Goal: Information Seeking & Learning: Learn about a topic

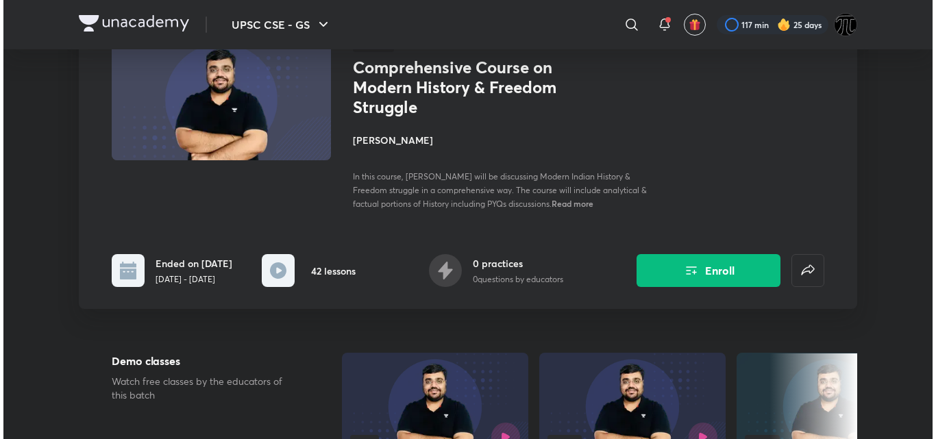
scroll to position [127, 0]
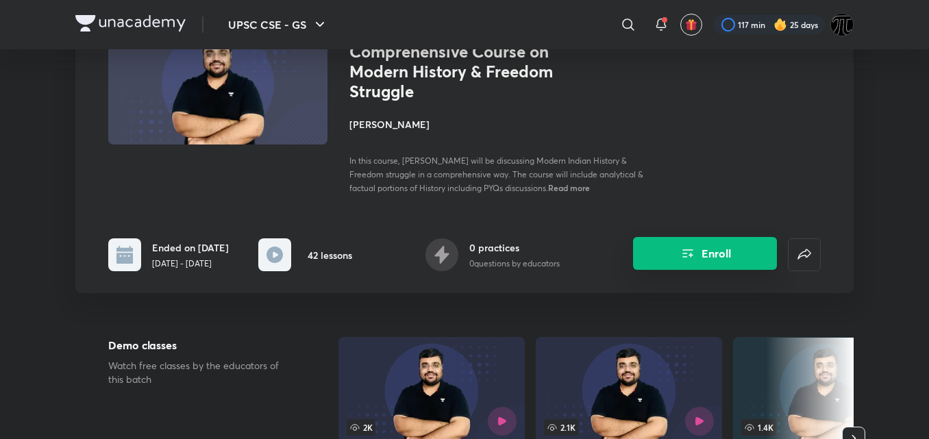
click at [680, 254] on icon "Enroll" at bounding box center [688, 253] width 16 height 16
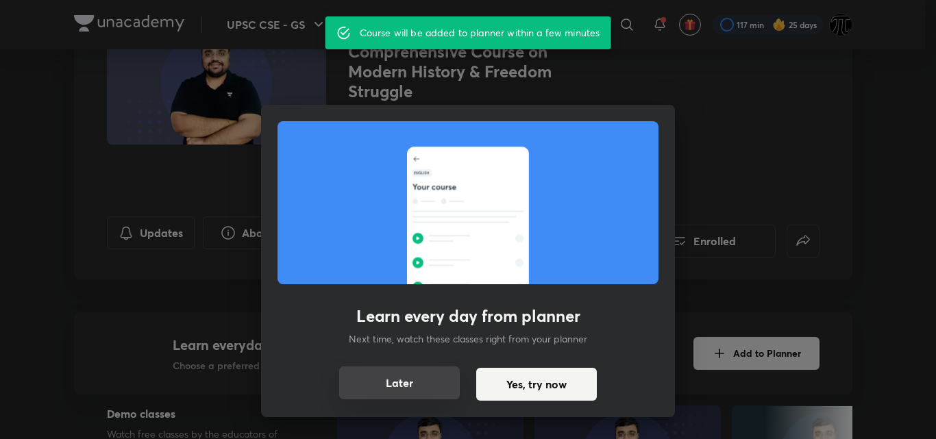
click at [410, 380] on button "Later" at bounding box center [399, 383] width 121 height 33
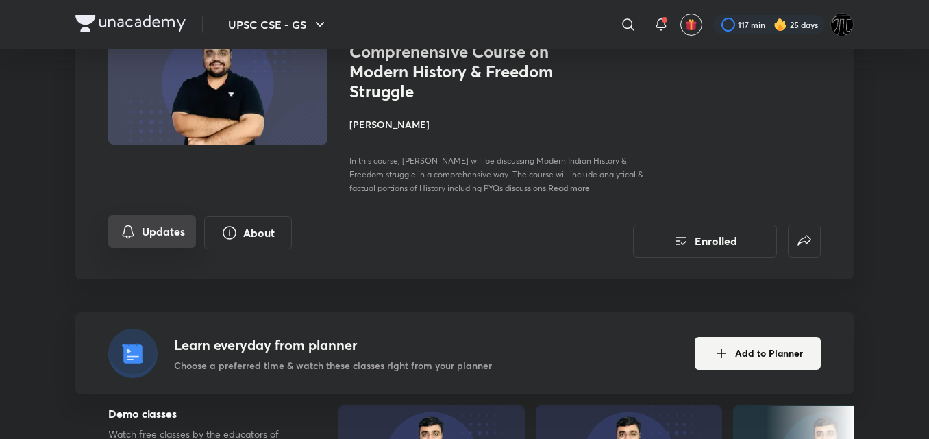
click at [158, 221] on button "Updates" at bounding box center [152, 231] width 88 height 33
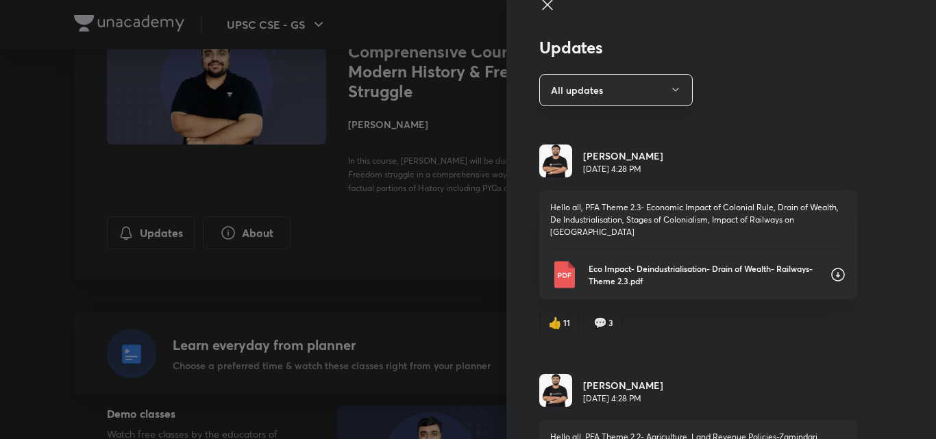
scroll to position [0, 0]
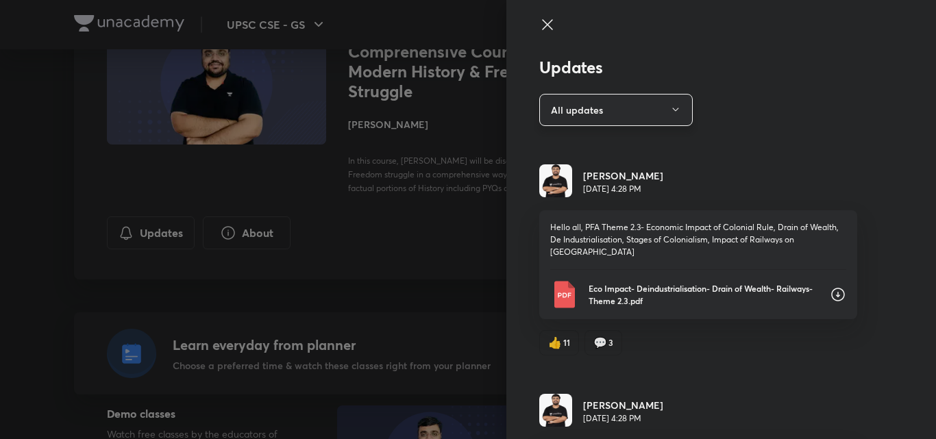
click at [639, 115] on button "All updates" at bounding box center [615, 110] width 153 height 32
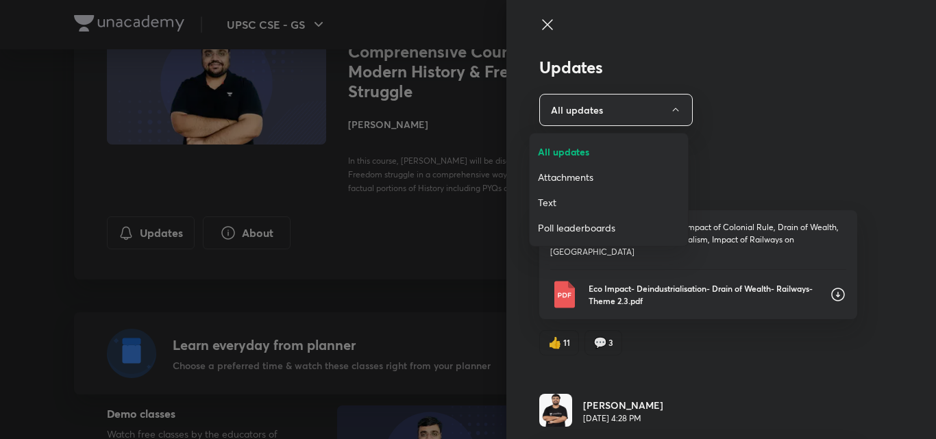
click at [578, 173] on span "Attachments" at bounding box center [609, 177] width 142 height 14
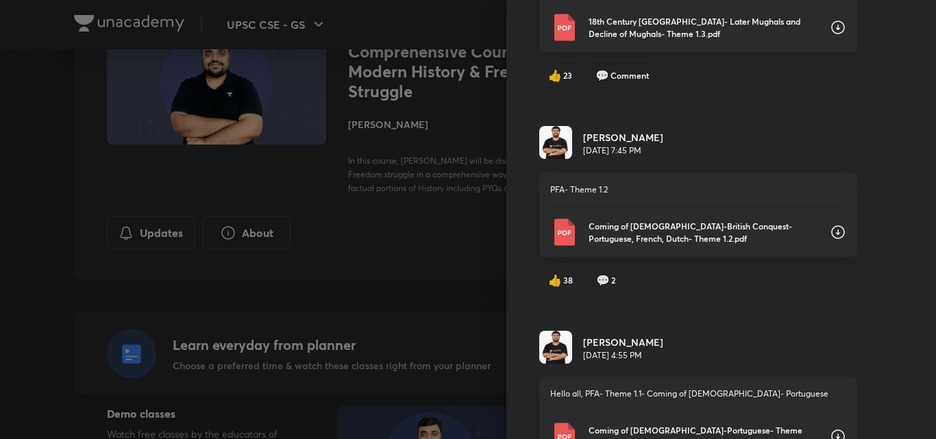
scroll to position [1632, 0]
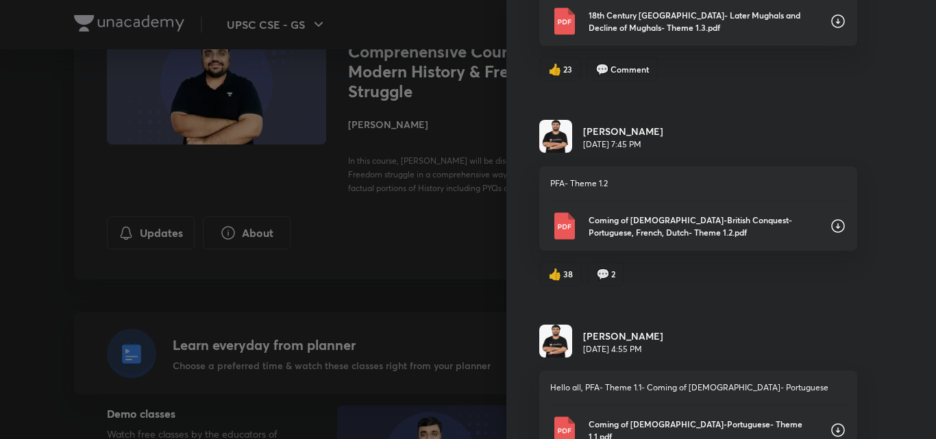
click at [830, 422] on icon at bounding box center [838, 430] width 16 height 16
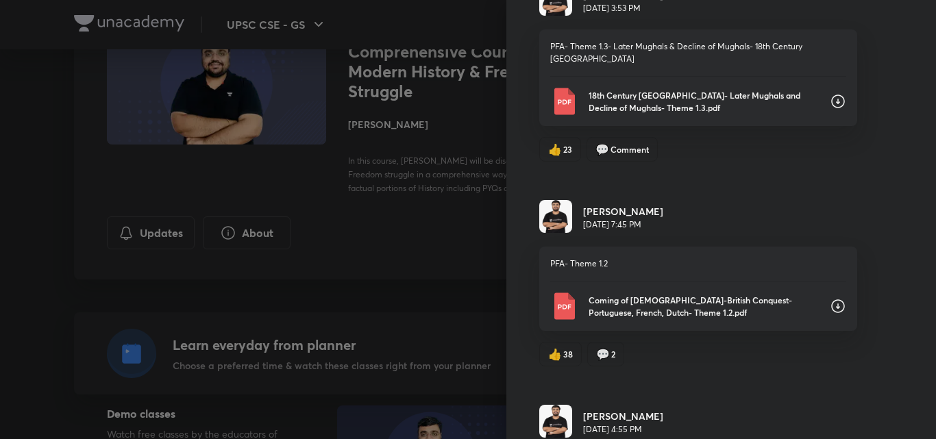
scroll to position [1550, 0]
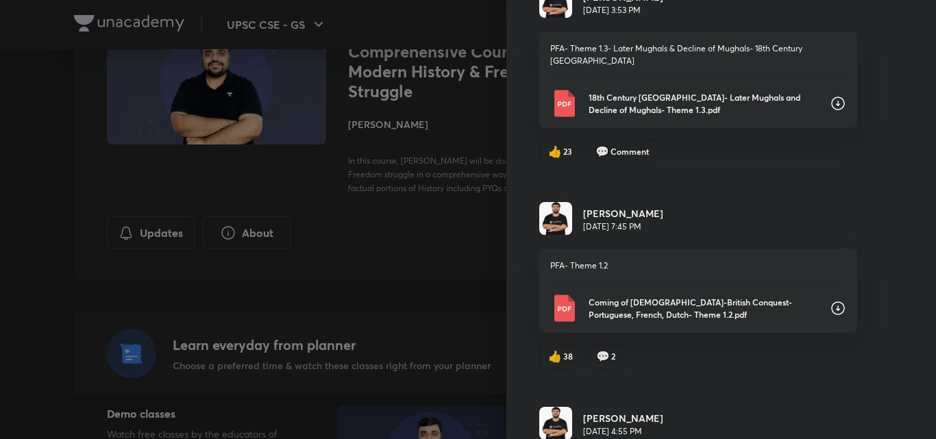
click at [831, 301] on icon at bounding box center [838, 308] width 14 height 14
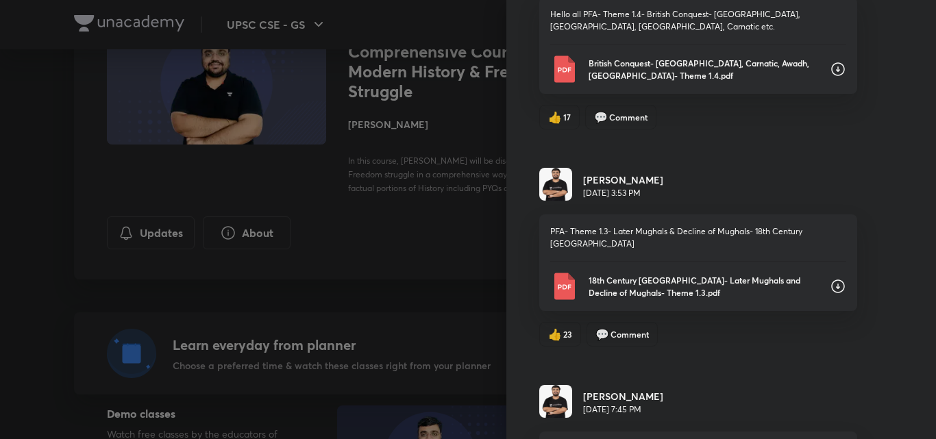
scroll to position [1366, 0]
click at [830, 279] on icon at bounding box center [838, 287] width 16 height 16
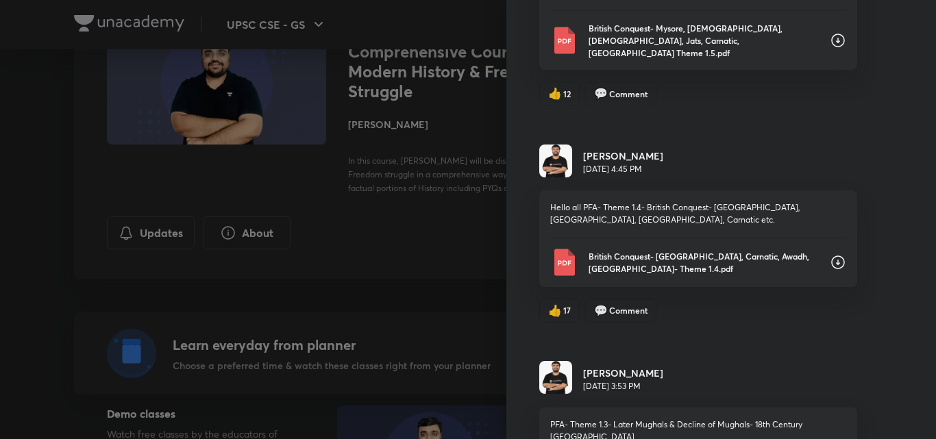
scroll to position [1169, 0]
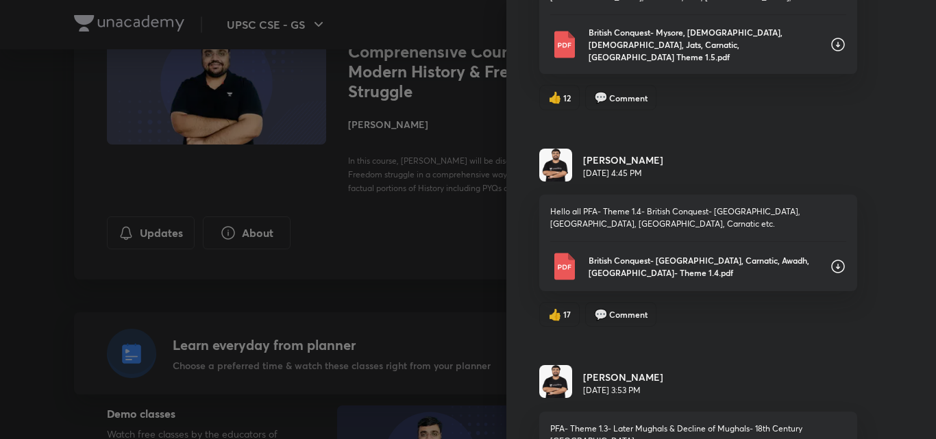
click at [830, 258] on icon at bounding box center [838, 266] width 16 height 16
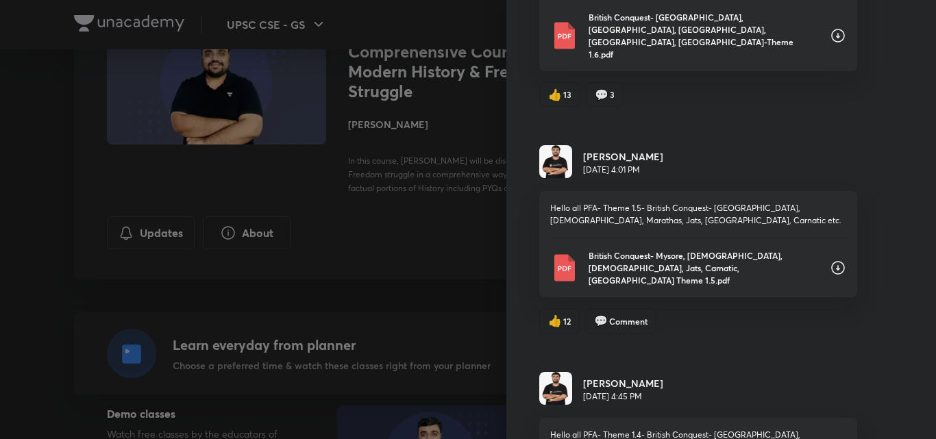
scroll to position [945, 0]
click at [830, 260] on icon at bounding box center [838, 268] width 16 height 16
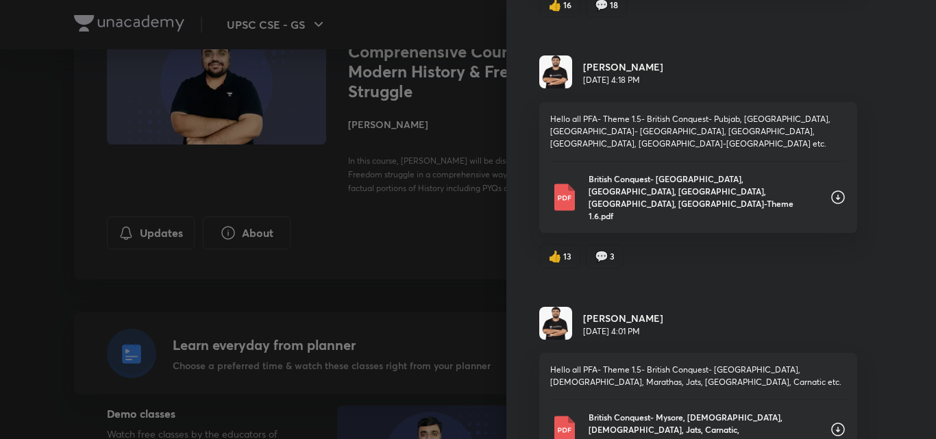
scroll to position [780, 0]
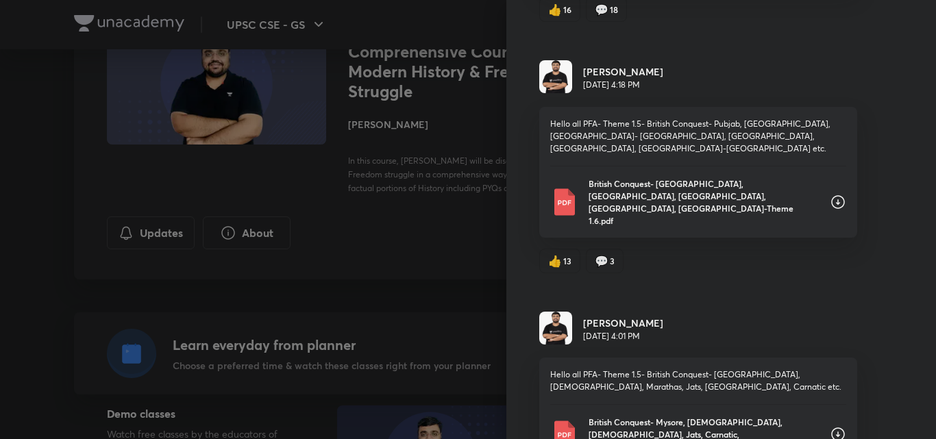
click at [831, 195] on icon at bounding box center [838, 202] width 14 height 14
click at [889, 247] on div "Updates Attachments Pratik Nayak Sep 2, 4:28 PM Hello all, PFA Theme 2.3- Econo…" at bounding box center [721, 219] width 430 height 439
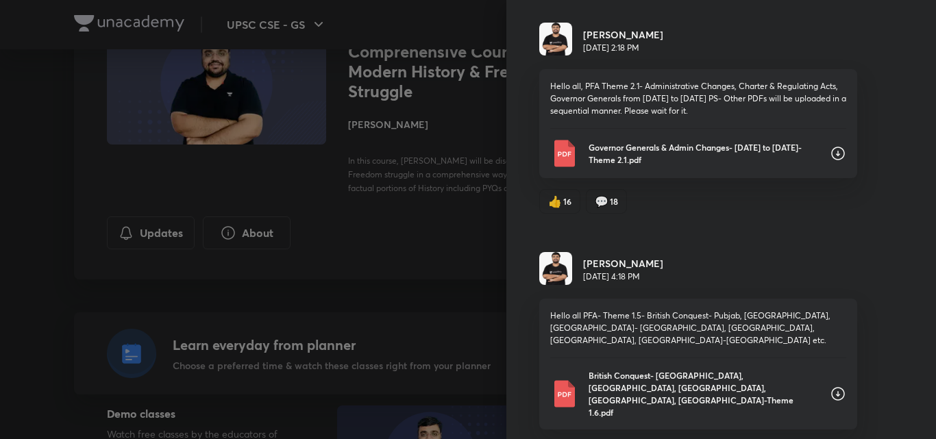
scroll to position [569, 0]
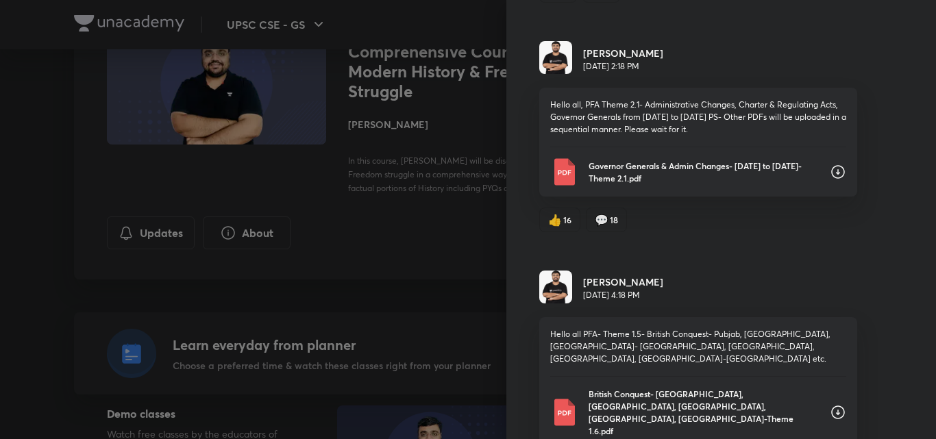
click at [830, 164] on icon at bounding box center [838, 172] width 16 height 16
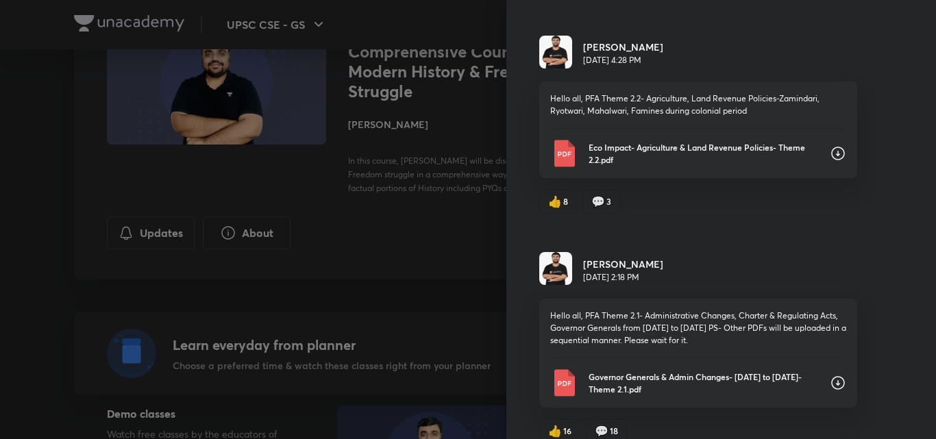
scroll to position [308, 0]
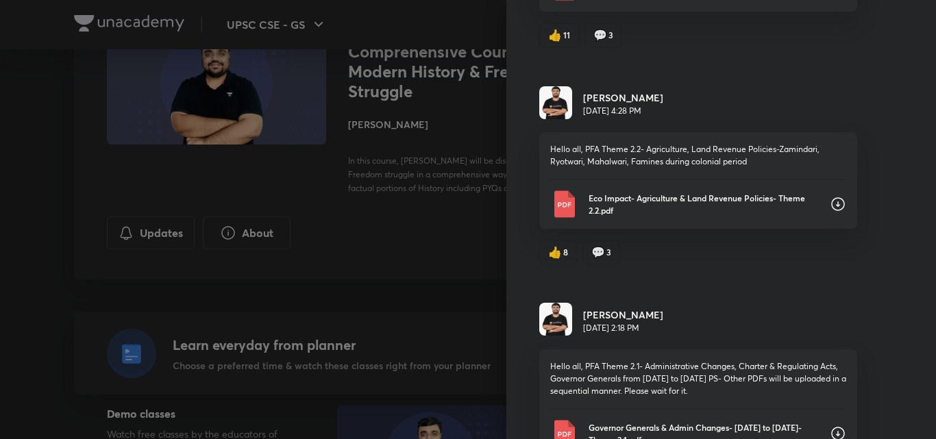
click at [830, 196] on icon at bounding box center [838, 204] width 16 height 16
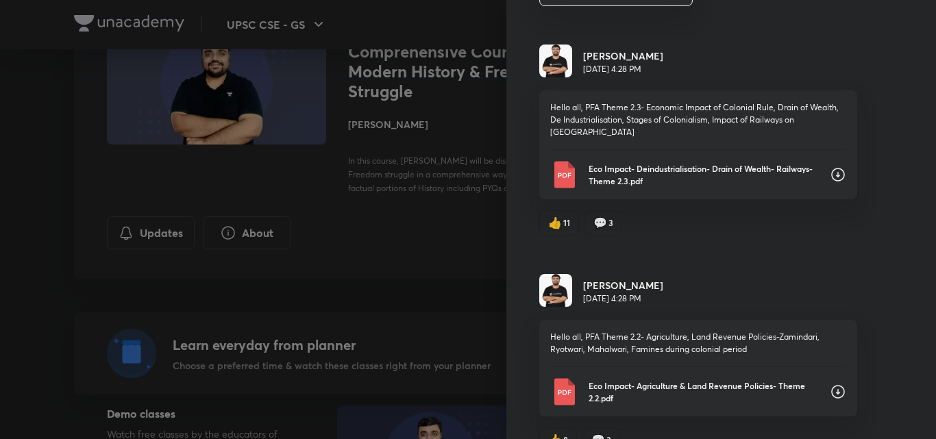
scroll to position [125, 0]
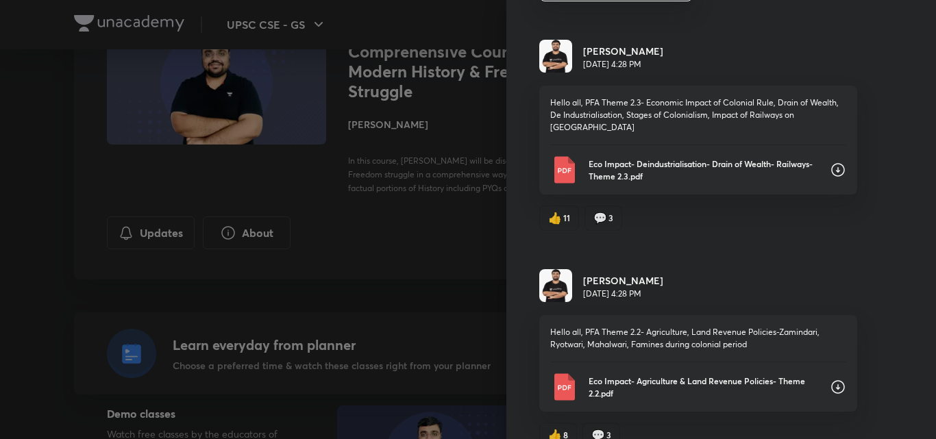
click at [831, 163] on icon at bounding box center [838, 170] width 14 height 14
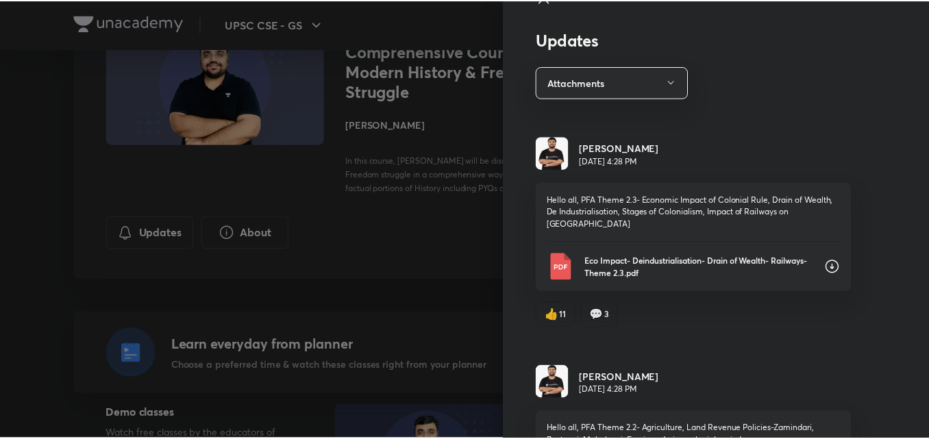
scroll to position [0, 0]
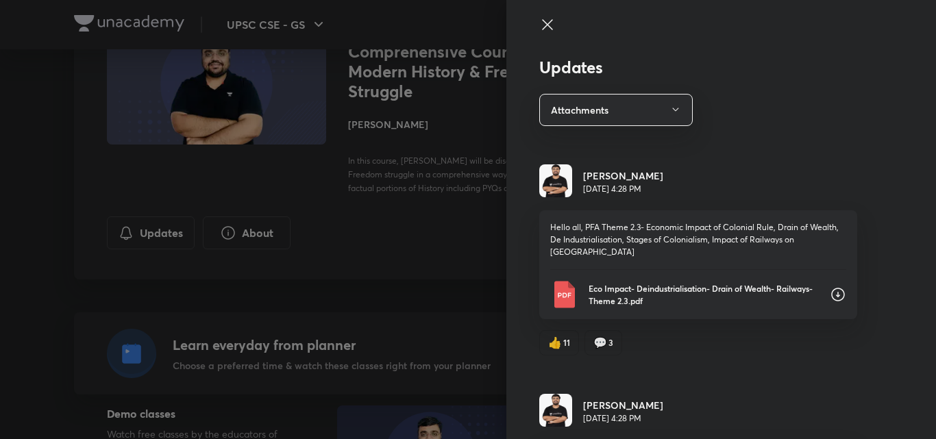
click at [451, 31] on div at bounding box center [468, 219] width 936 height 439
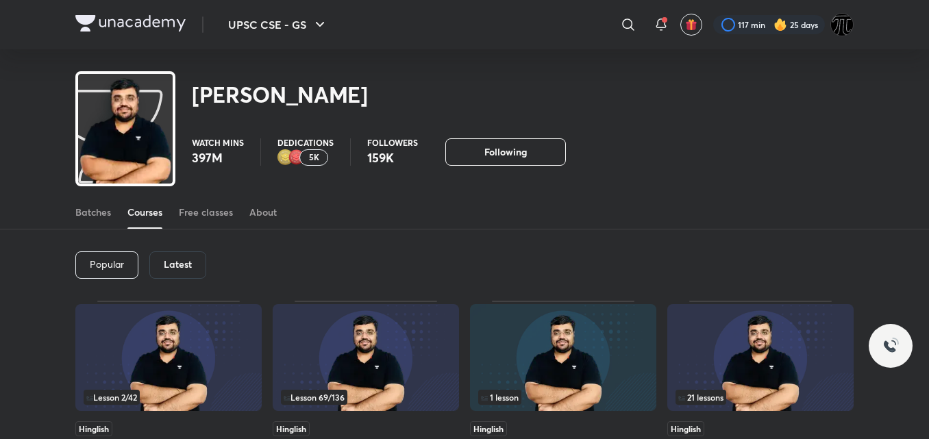
click at [178, 266] on h6 "Latest" at bounding box center [178, 264] width 28 height 11
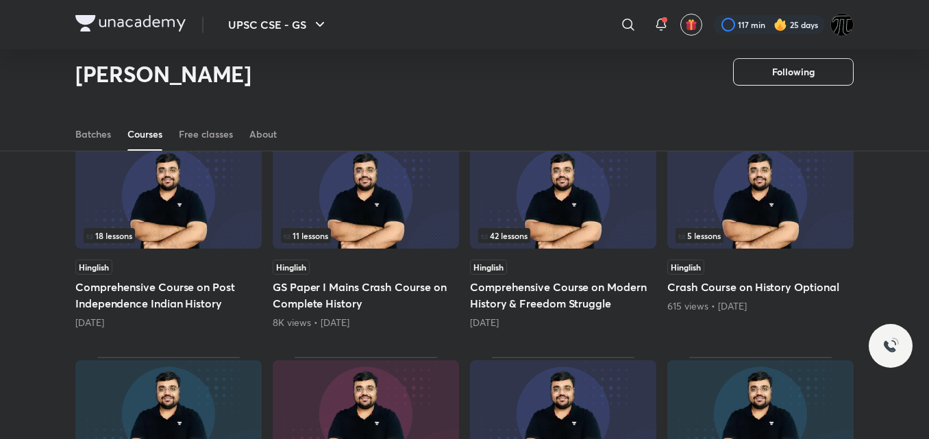
scroll to position [340, 0]
click at [156, 297] on h5 "Comprehensive Course on Post Independence Indian History" at bounding box center [168, 294] width 186 height 33
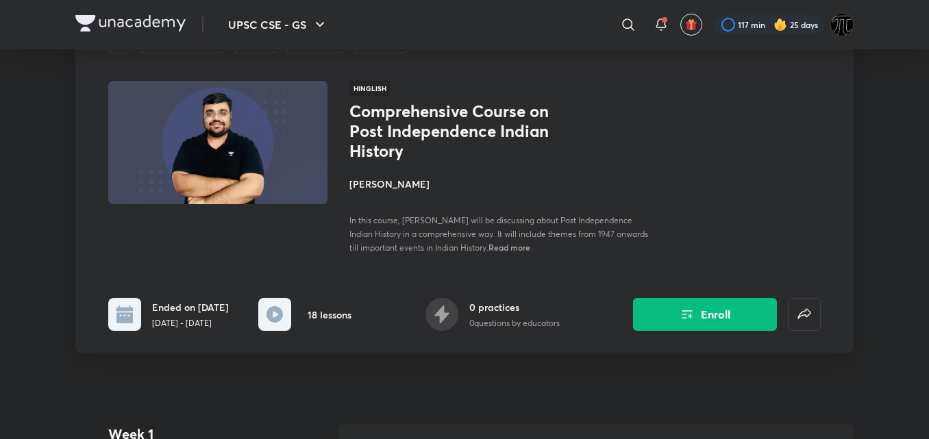
scroll to position [108, 0]
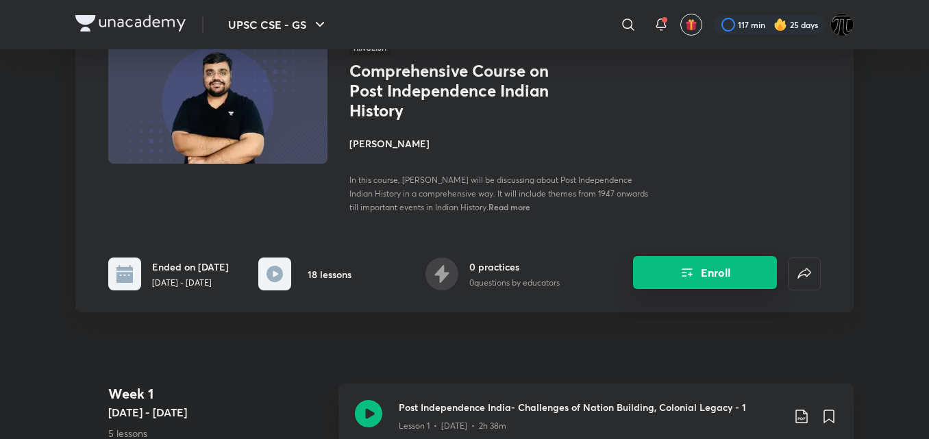
click at [710, 264] on button "Enroll" at bounding box center [705, 272] width 144 height 33
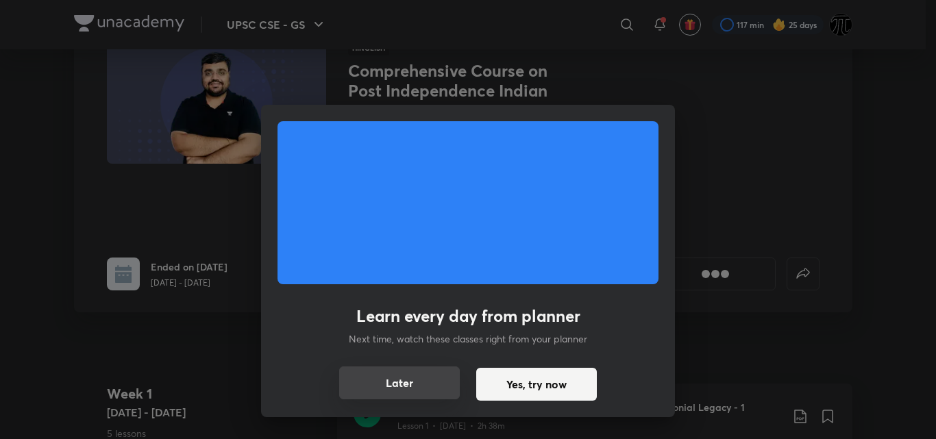
click at [402, 376] on button "Later" at bounding box center [399, 383] width 121 height 33
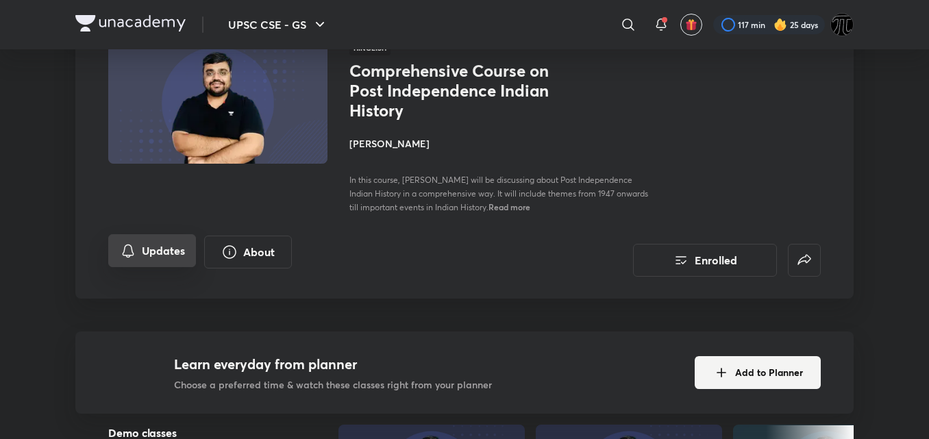
click at [149, 258] on button "Updates" at bounding box center [152, 250] width 88 height 33
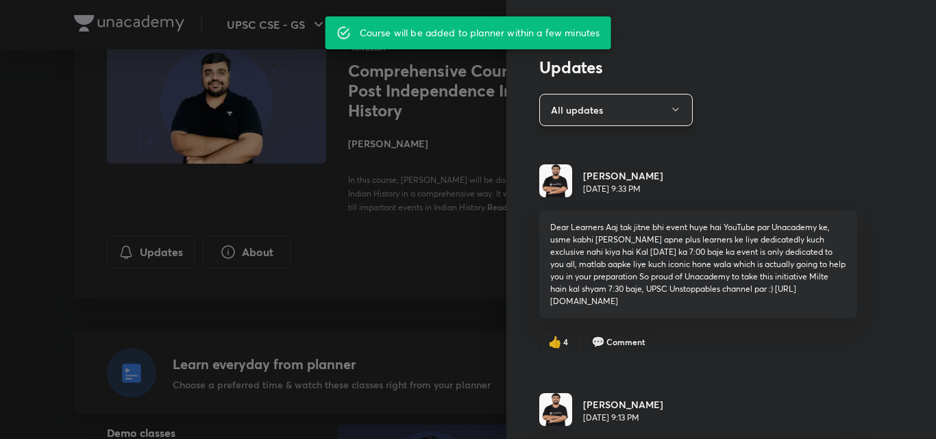
click at [596, 112] on button "All updates" at bounding box center [615, 110] width 153 height 32
click at [558, 199] on span "Attachments" at bounding box center [609, 202] width 142 height 14
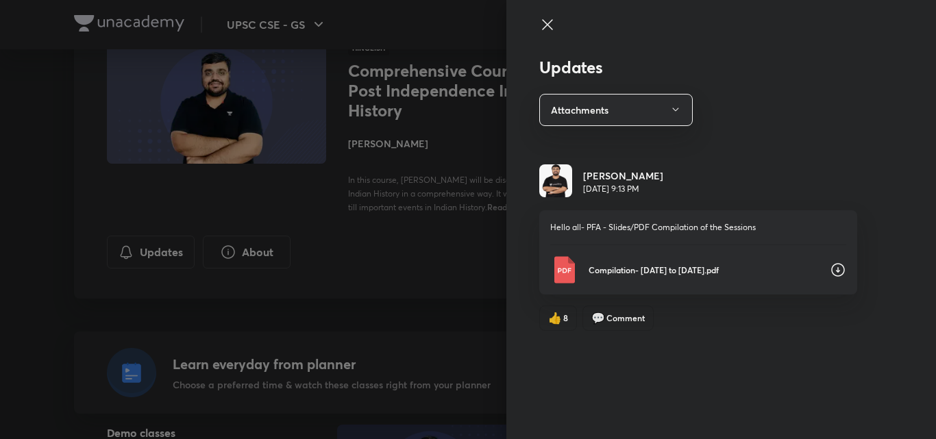
click at [839, 269] on icon at bounding box center [838, 270] width 16 height 16
click at [545, 25] on icon at bounding box center [547, 24] width 16 height 16
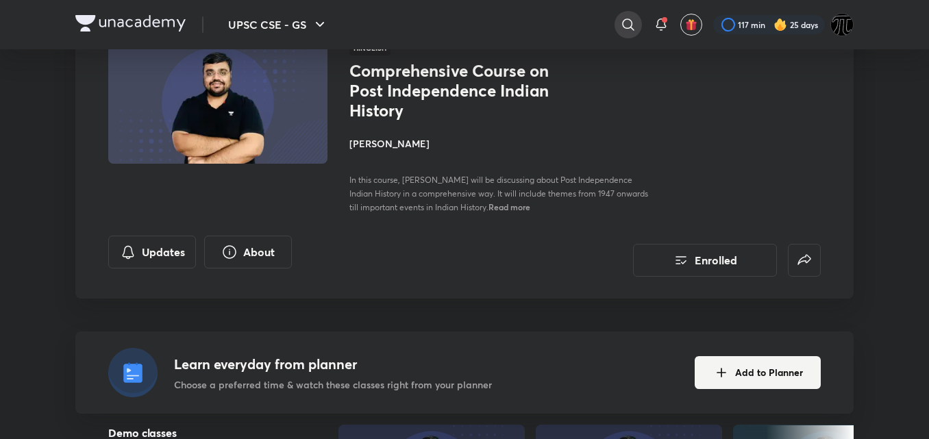
click at [621, 26] on icon at bounding box center [628, 24] width 16 height 16
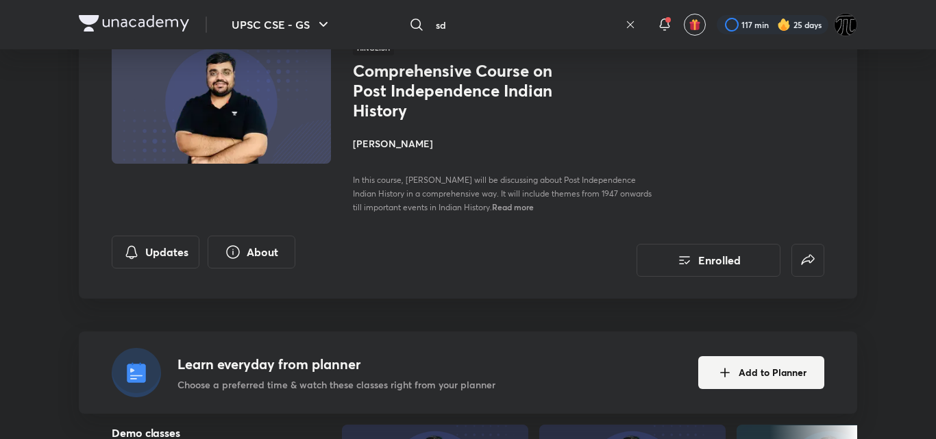
type input "s"
click at [628, 27] on div "sdarsa ​" at bounding box center [519, 24] width 252 height 33
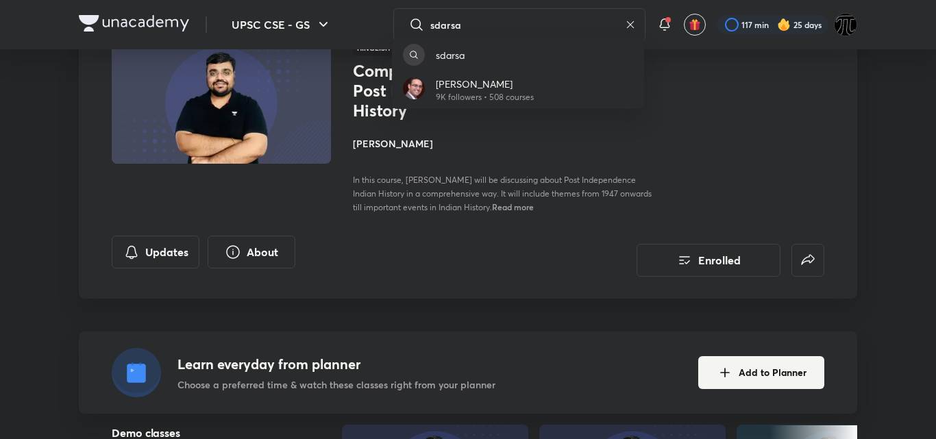
click at [560, 21] on div "sdarsa [PERSON_NAME] 9K followers • 508 courses" at bounding box center [468, 219] width 936 height 439
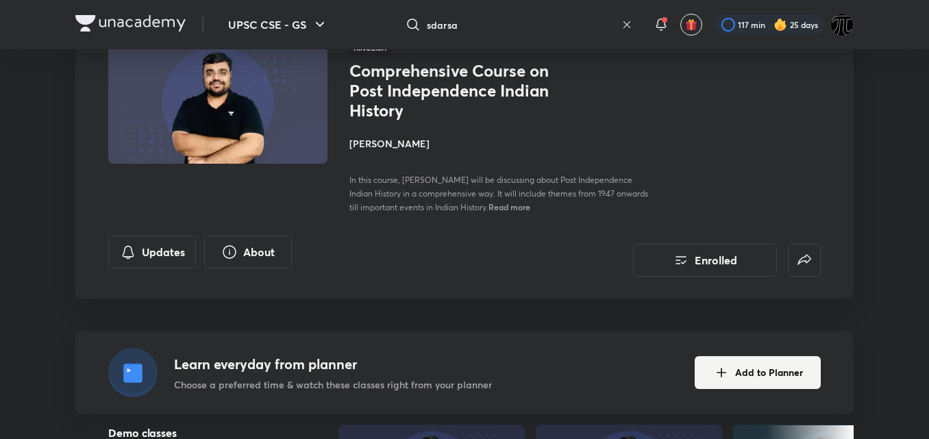
click at [551, 26] on input "sdarsa" at bounding box center [521, 24] width 189 height 37
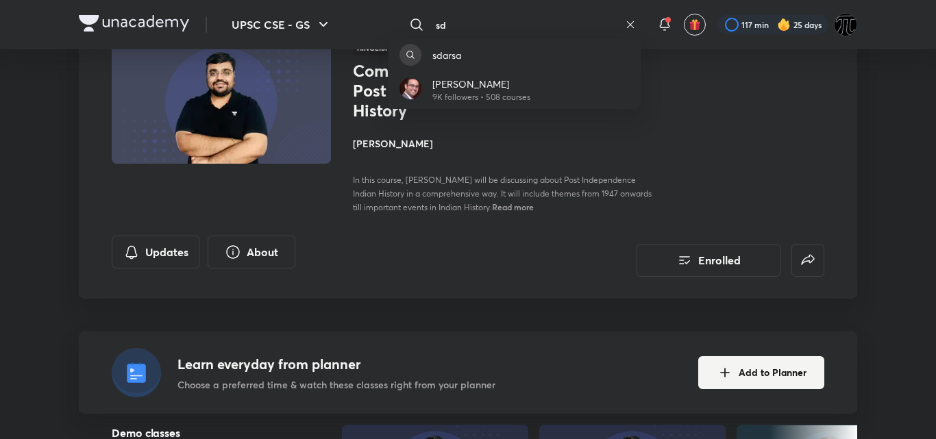
type input "s"
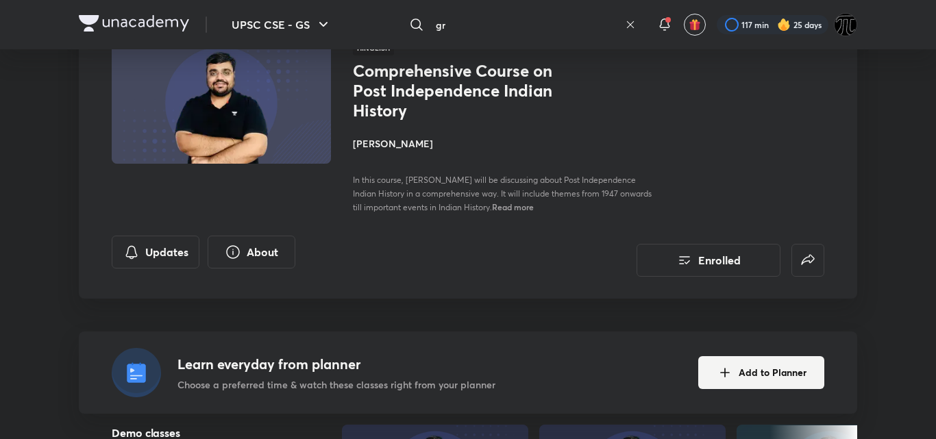
type input "g"
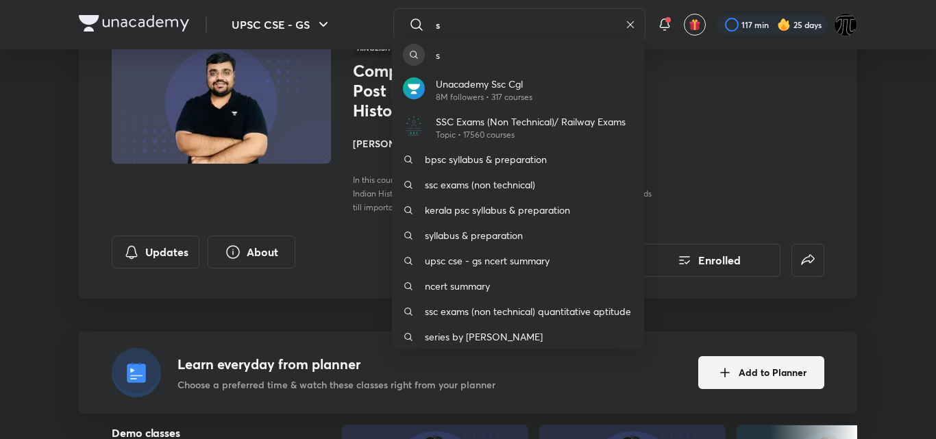
type input "s"
click at [557, 27] on div "s Unacademy Ssc Cgl 8M followers • 317 courses SSC Exams (Non Technical)/ Railw…" at bounding box center [468, 219] width 936 height 439
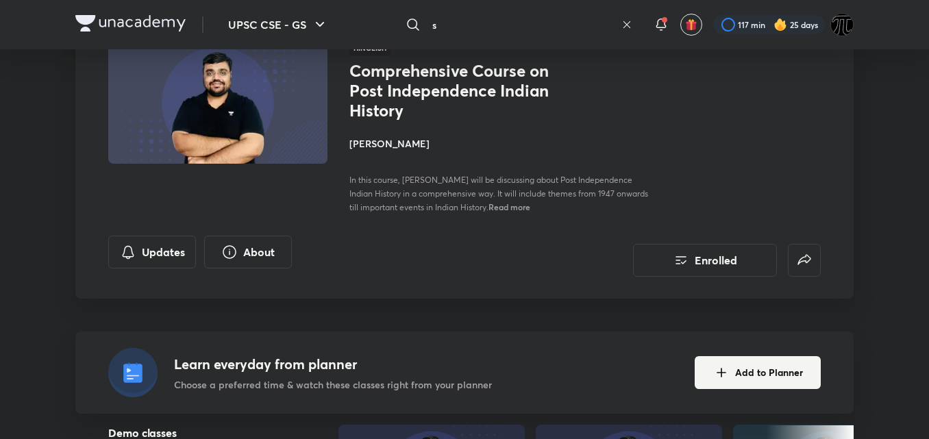
click at [557, 27] on input "s" at bounding box center [521, 24] width 189 height 37
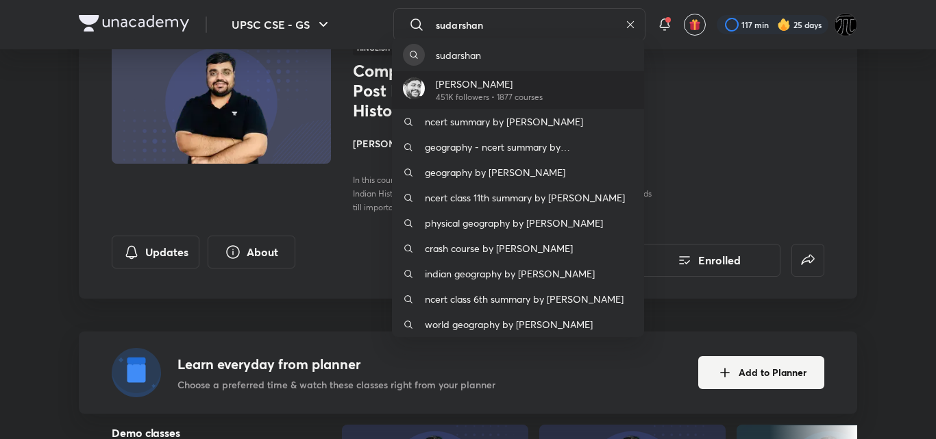
type input "sudarshan"
click at [478, 77] on p "[PERSON_NAME]" at bounding box center [489, 84] width 107 height 14
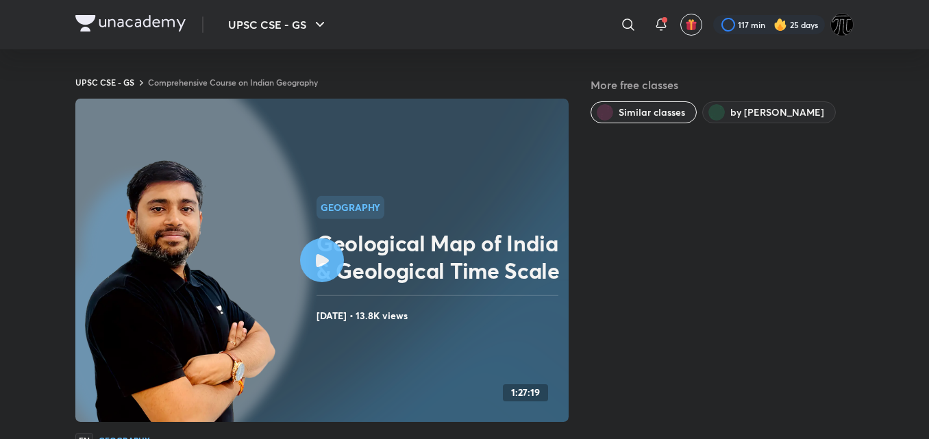
click at [323, 251] on div at bounding box center [322, 260] width 44 height 44
